Goal: Complete application form

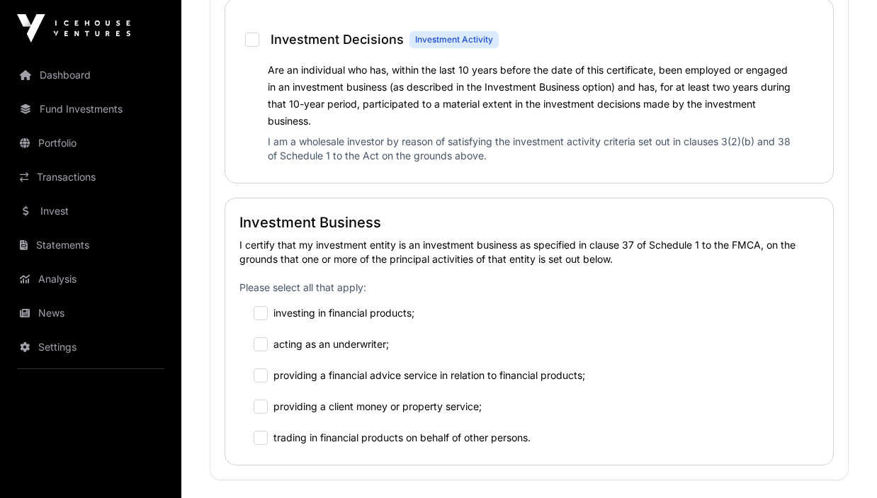
scroll to position [1406, 0]
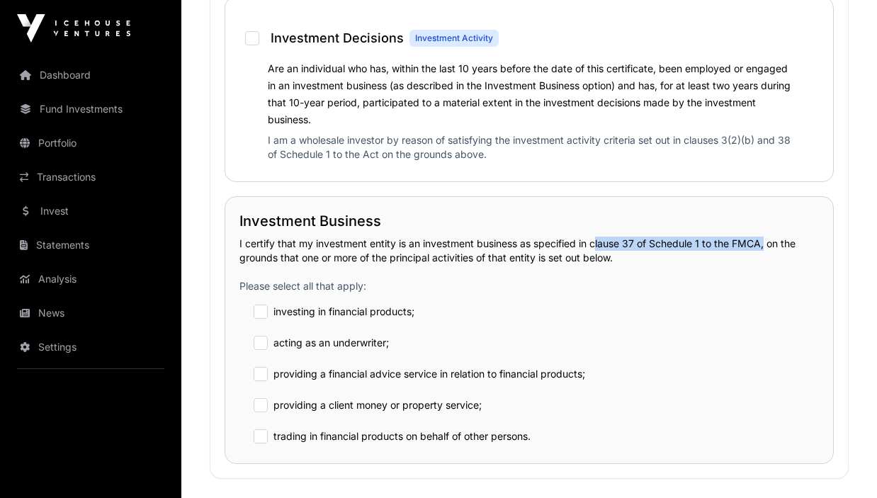
drag, startPoint x: 594, startPoint y: 246, endPoint x: 761, endPoint y: 242, distance: 167.3
click at [761, 242] on p "I certify that my investment entity is an investment business as specified in c…" at bounding box center [529, 251] width 580 height 28
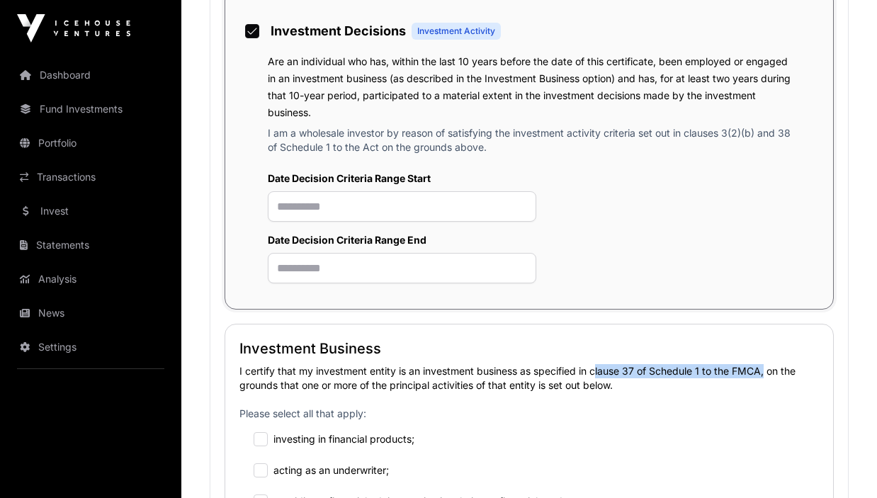
scroll to position [1415, 0]
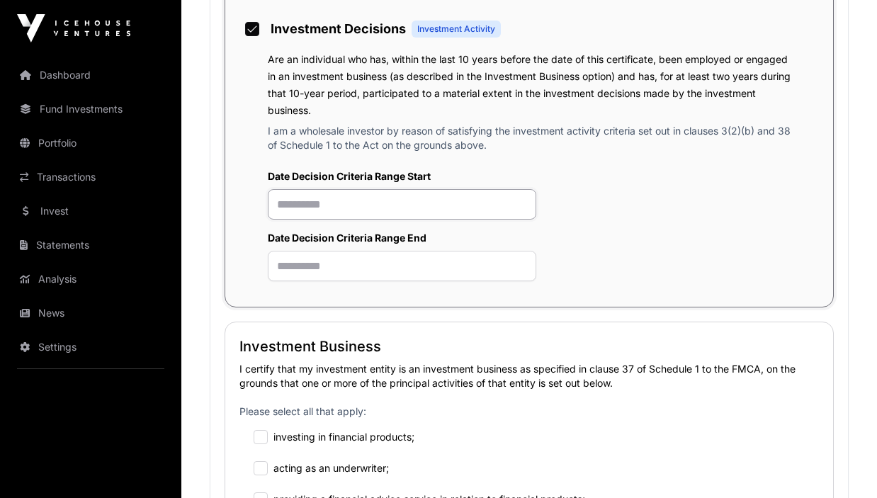
click at [324, 205] on input "text" at bounding box center [402, 204] width 269 height 30
click at [395, 208] on input "text" at bounding box center [402, 204] width 269 height 30
click at [372, 268] on input "text" at bounding box center [402, 266] width 269 height 30
drag, startPoint x: 689, startPoint y: 130, endPoint x: 395, endPoint y: 144, distance: 294.3
click at [395, 144] on p "I am a wholesale investor by reason of satisfying the investment activity crite…" at bounding box center [529, 141] width 523 height 34
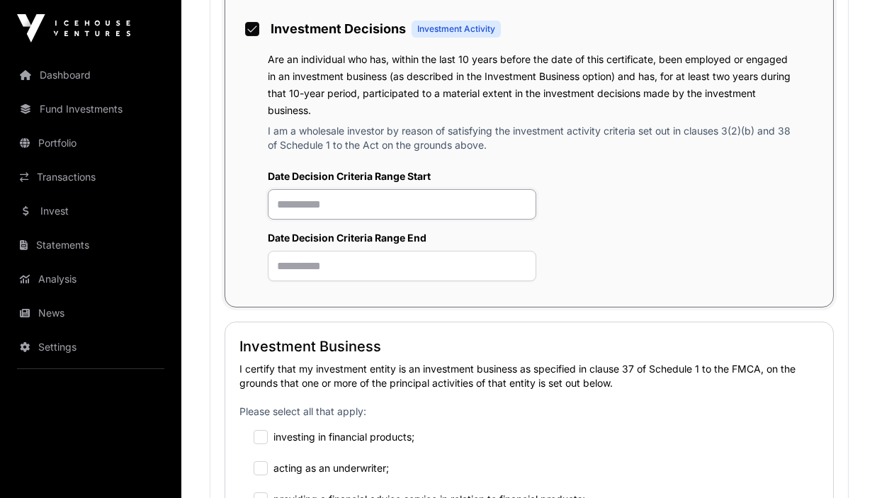
click at [343, 201] on input "text" at bounding box center [402, 204] width 269 height 30
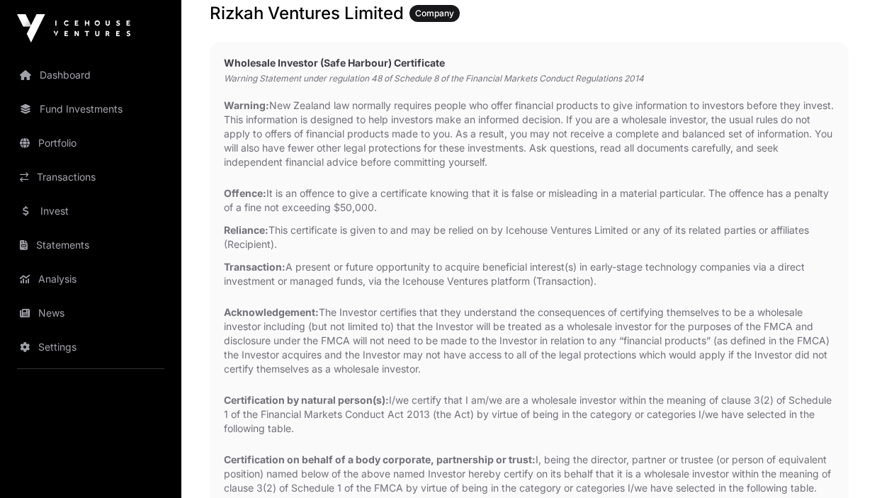
scroll to position [0, 0]
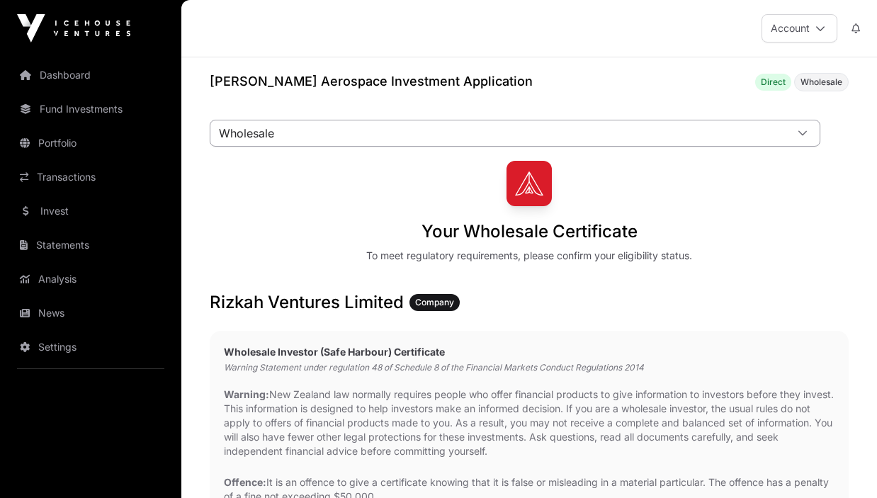
click at [295, 135] on span "Wholesale" at bounding box center [497, 133] width 575 height 26
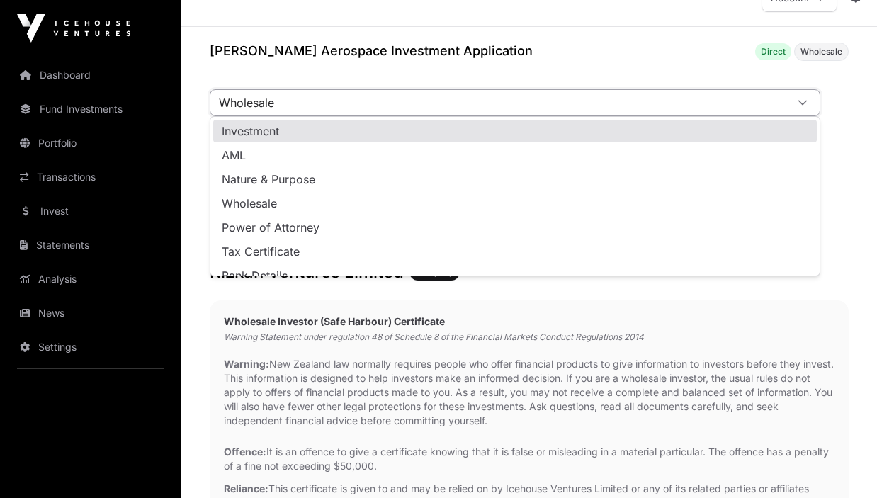
click at [767, 56] on span "Direct" at bounding box center [773, 51] width 25 height 11
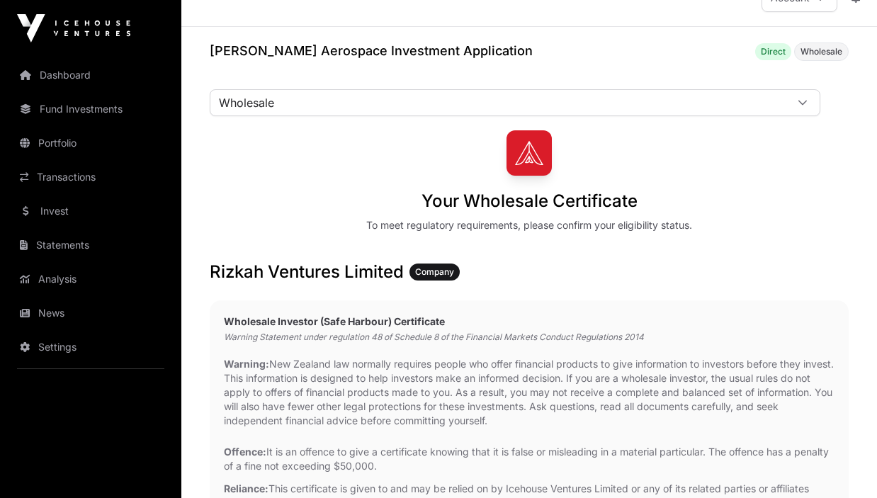
click at [818, 53] on span "Wholesale" at bounding box center [822, 51] width 42 height 11
click at [776, 52] on span "Direct" at bounding box center [773, 51] width 25 height 11
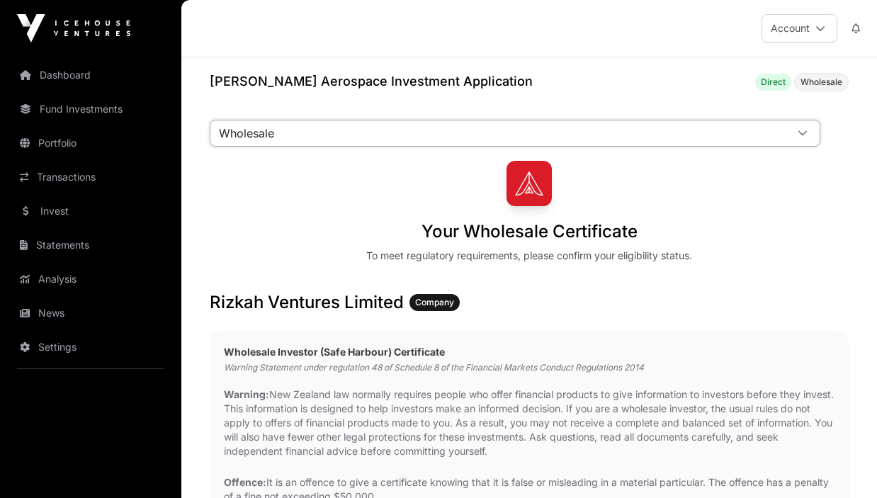
click at [663, 138] on span "Wholesale" at bounding box center [497, 133] width 575 height 26
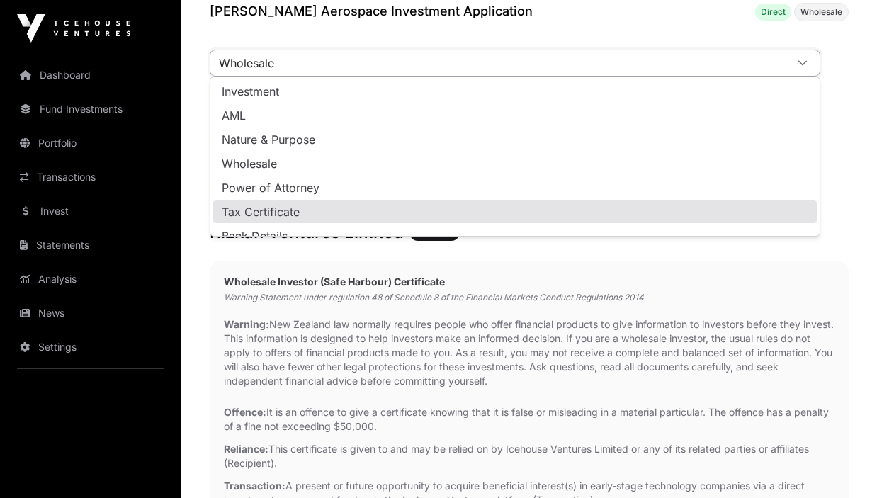
click at [619, 341] on p "Warning: New Zealand law normally requires people who offer financial products …" at bounding box center [529, 352] width 611 height 71
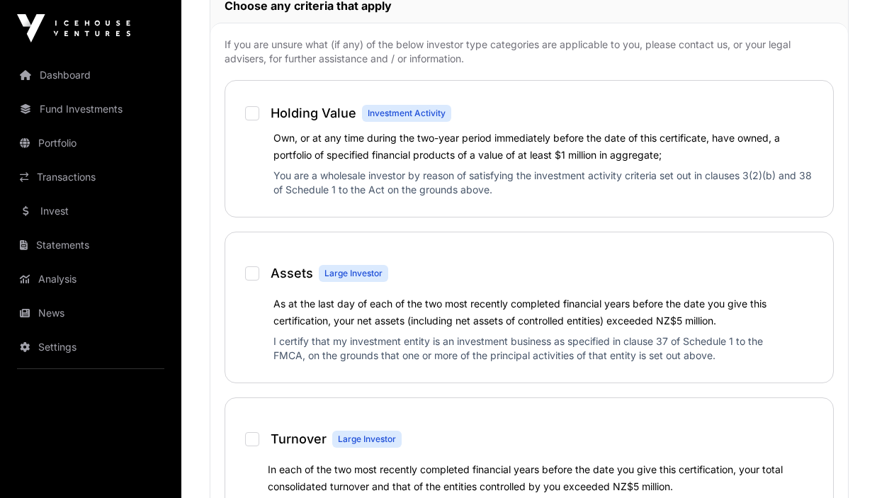
scroll to position [349, 0]
